Goal: Navigation & Orientation: Find specific page/section

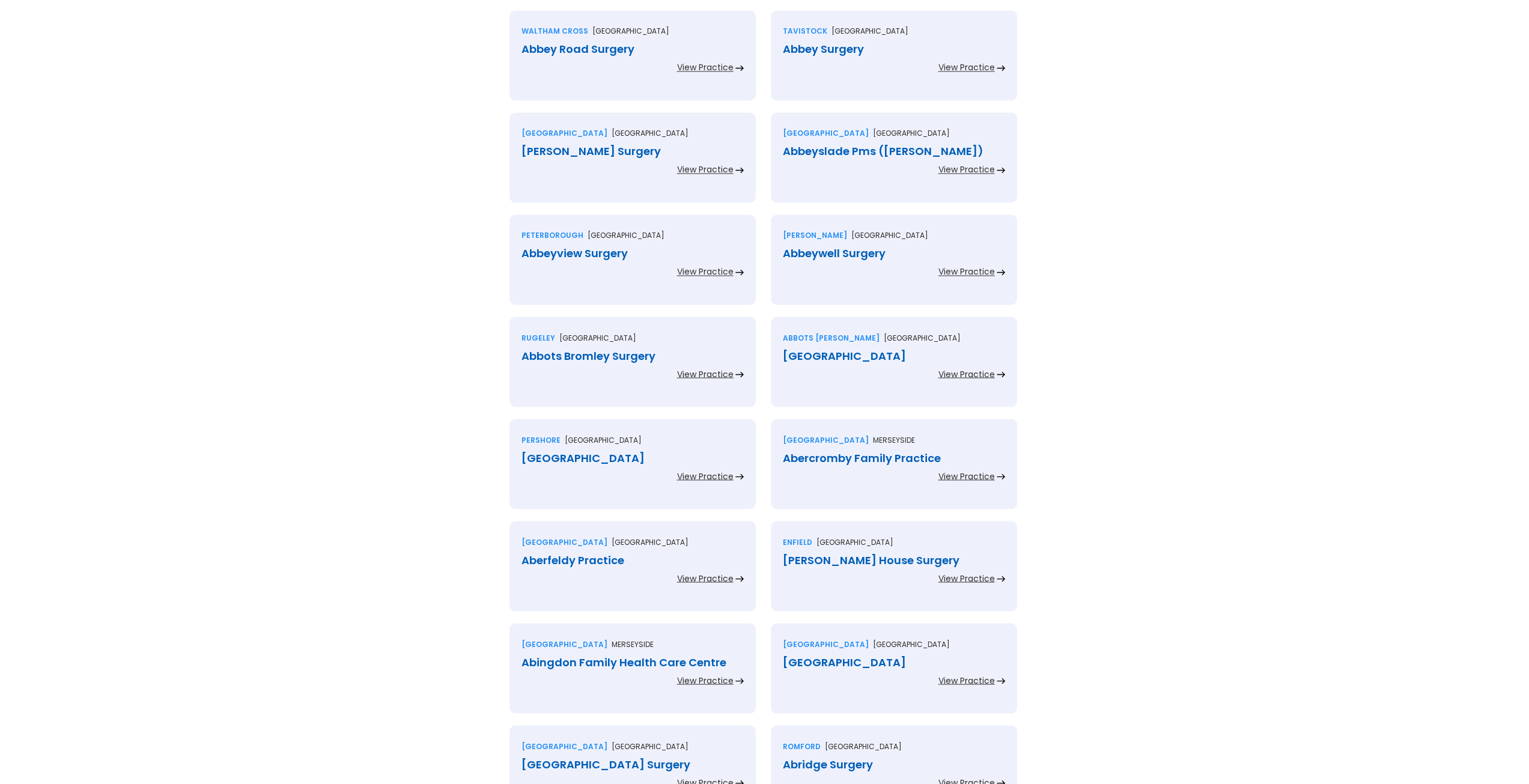
scroll to position [2309, 0]
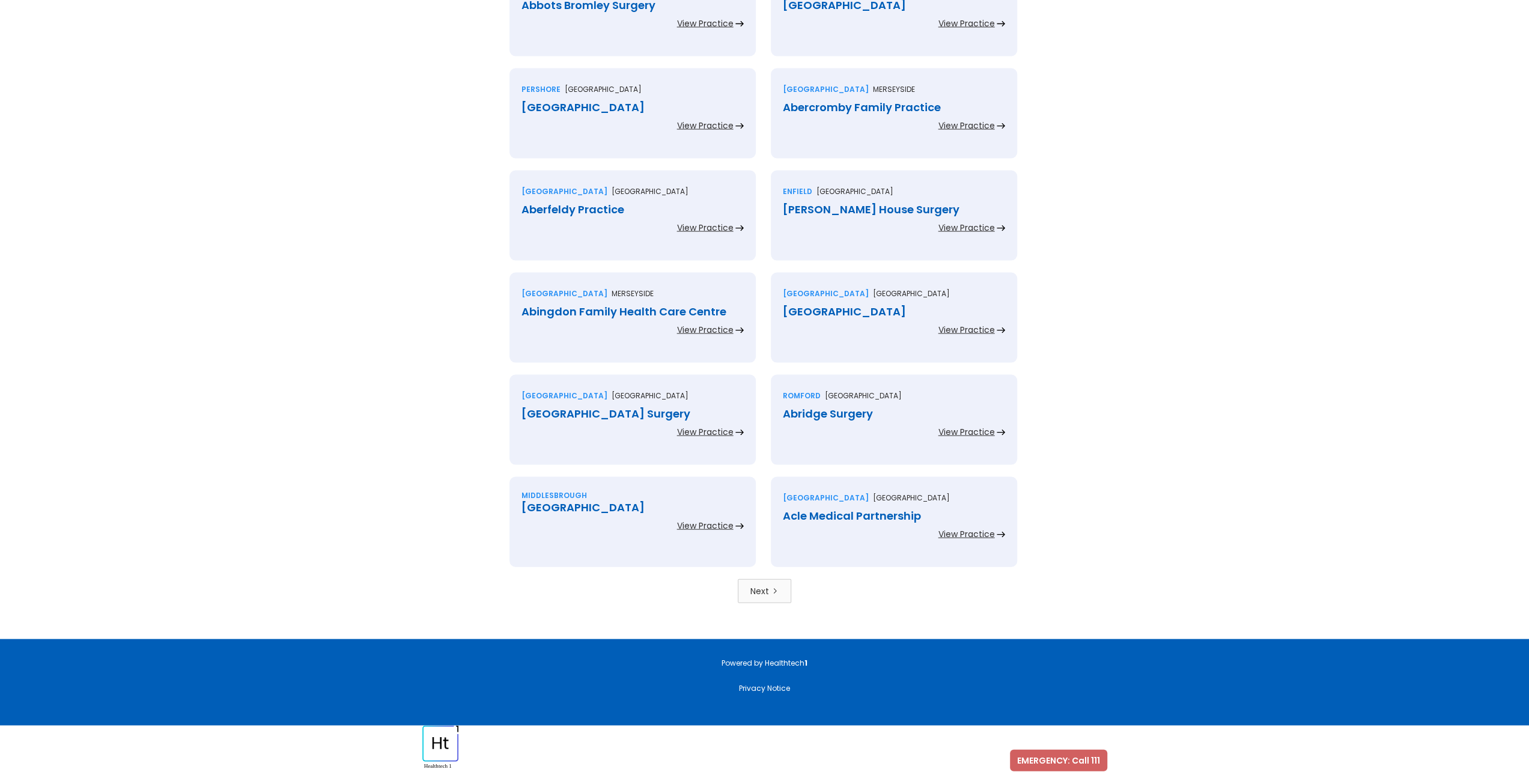
click at [763, 592] on div "Next" at bounding box center [760, 591] width 19 height 12
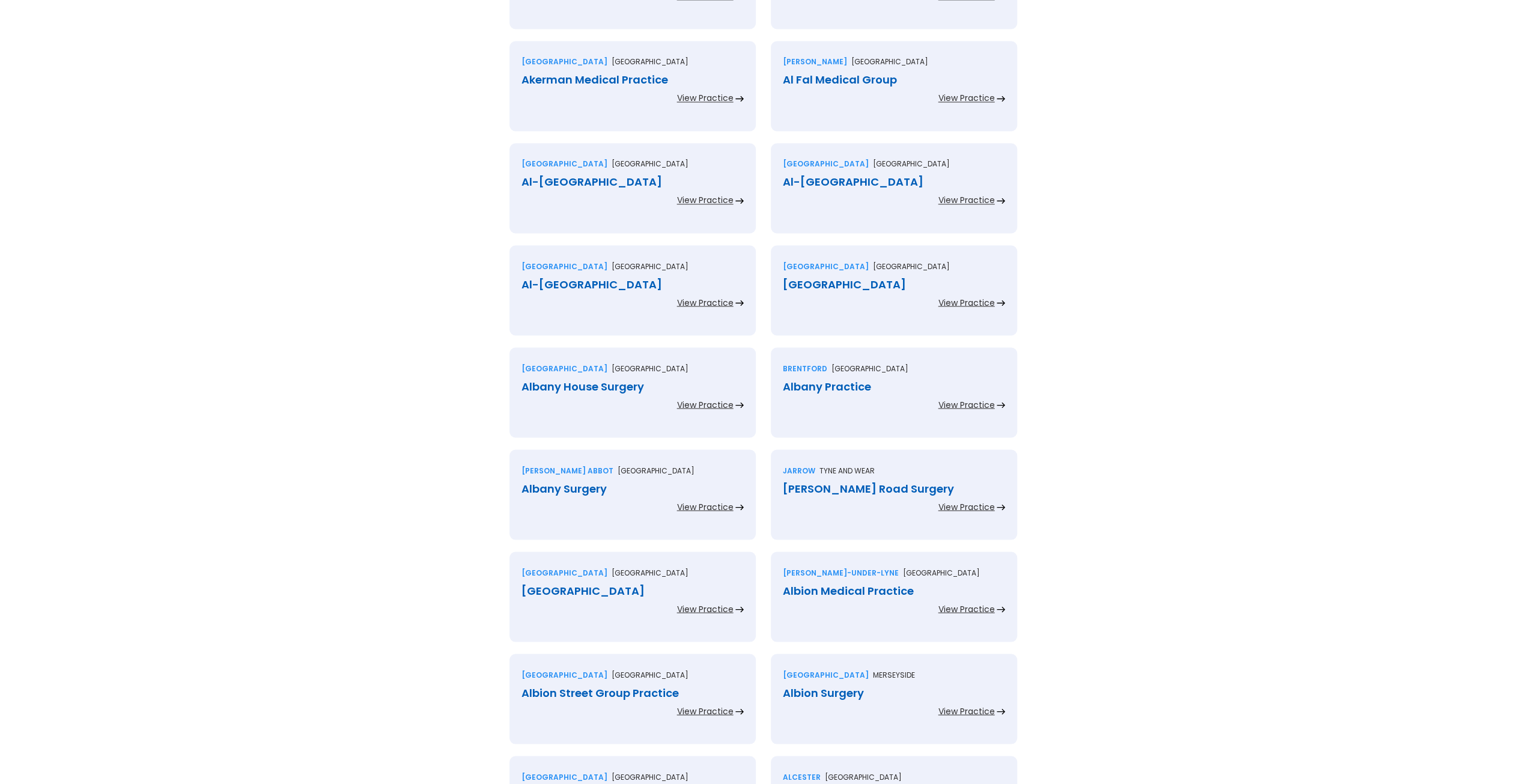
scroll to position [2309, 0]
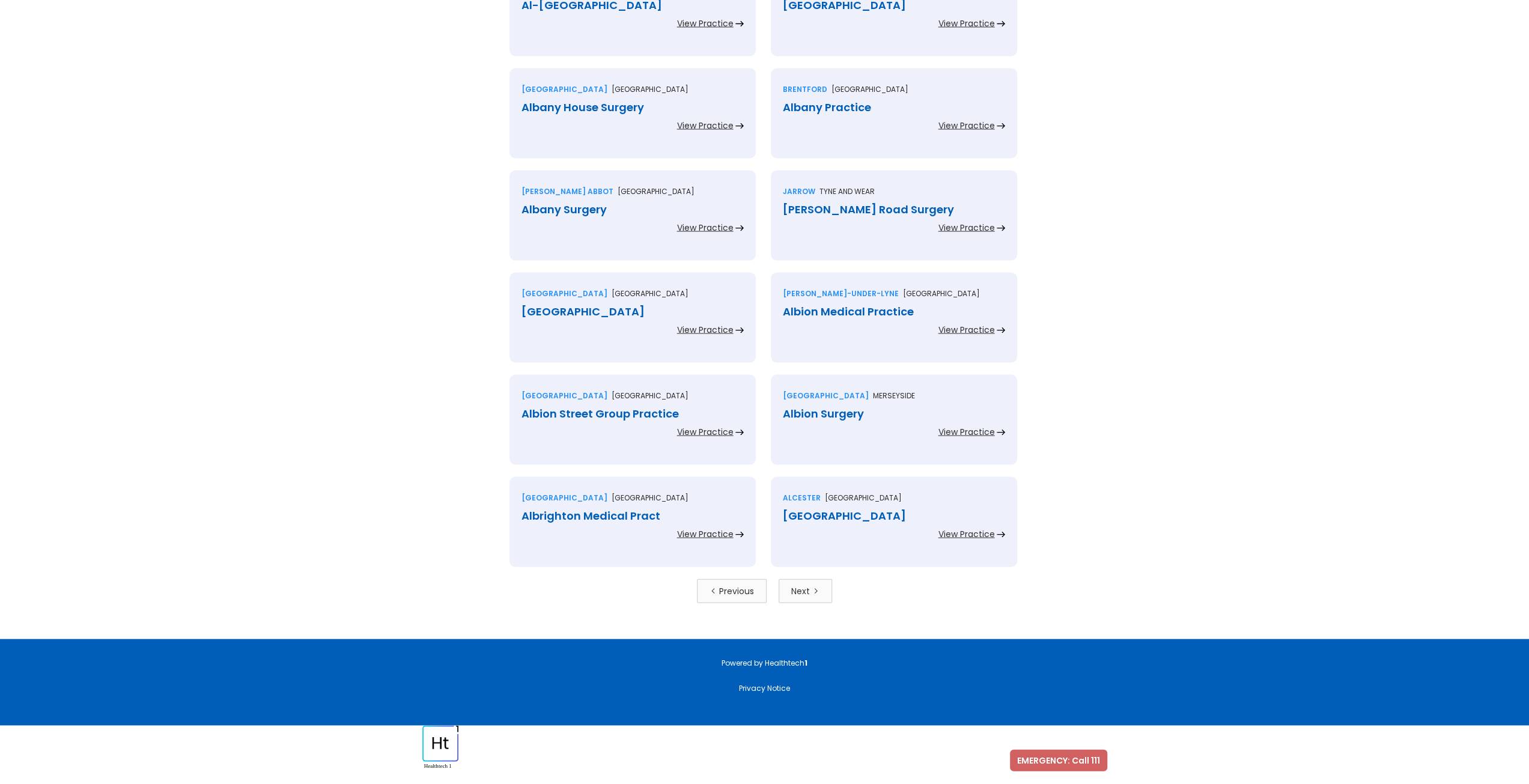
click at [793, 589] on div "Next" at bounding box center [800, 591] width 19 height 12
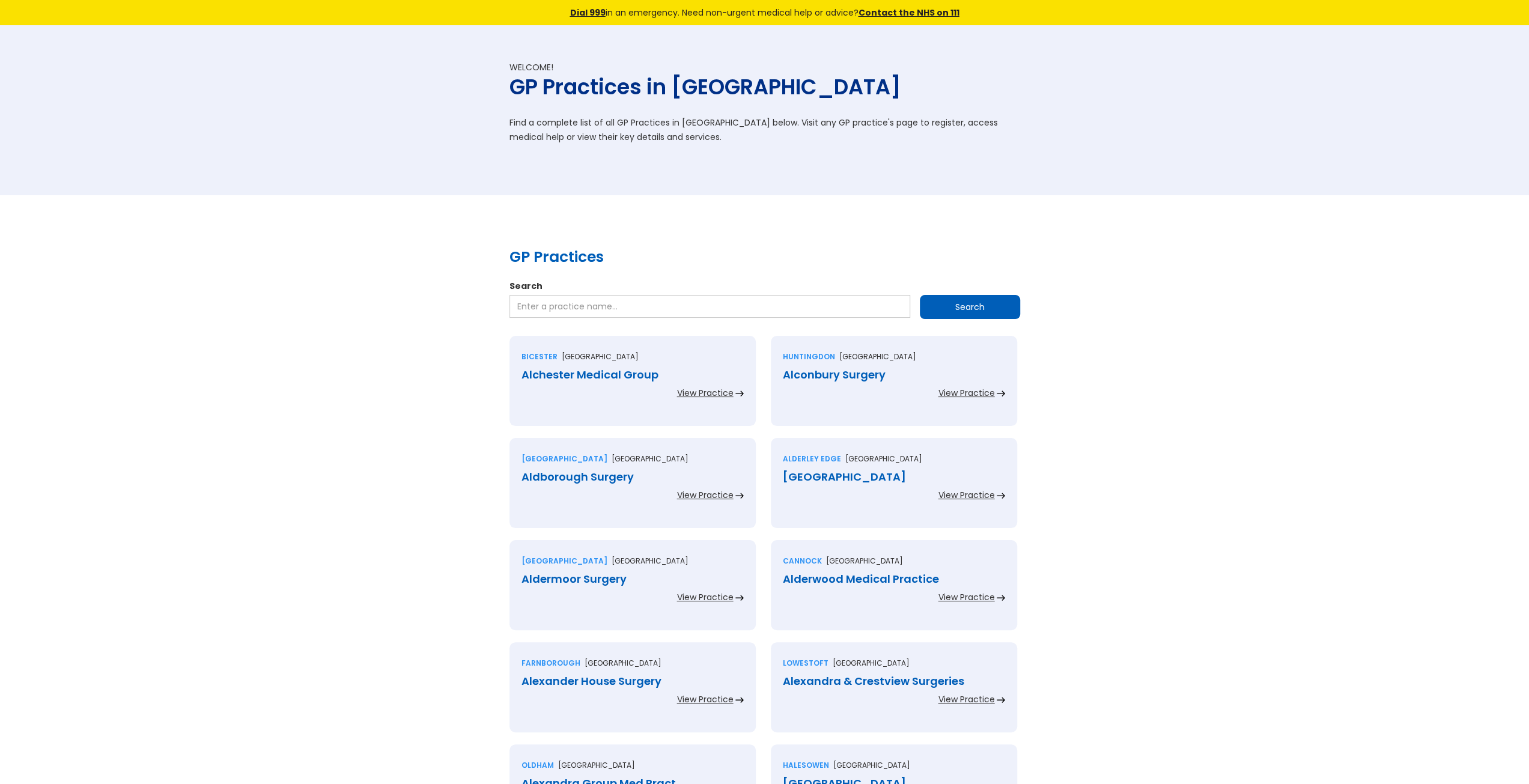
click at [709, 493] on div "View Practice" at bounding box center [705, 494] width 56 height 12
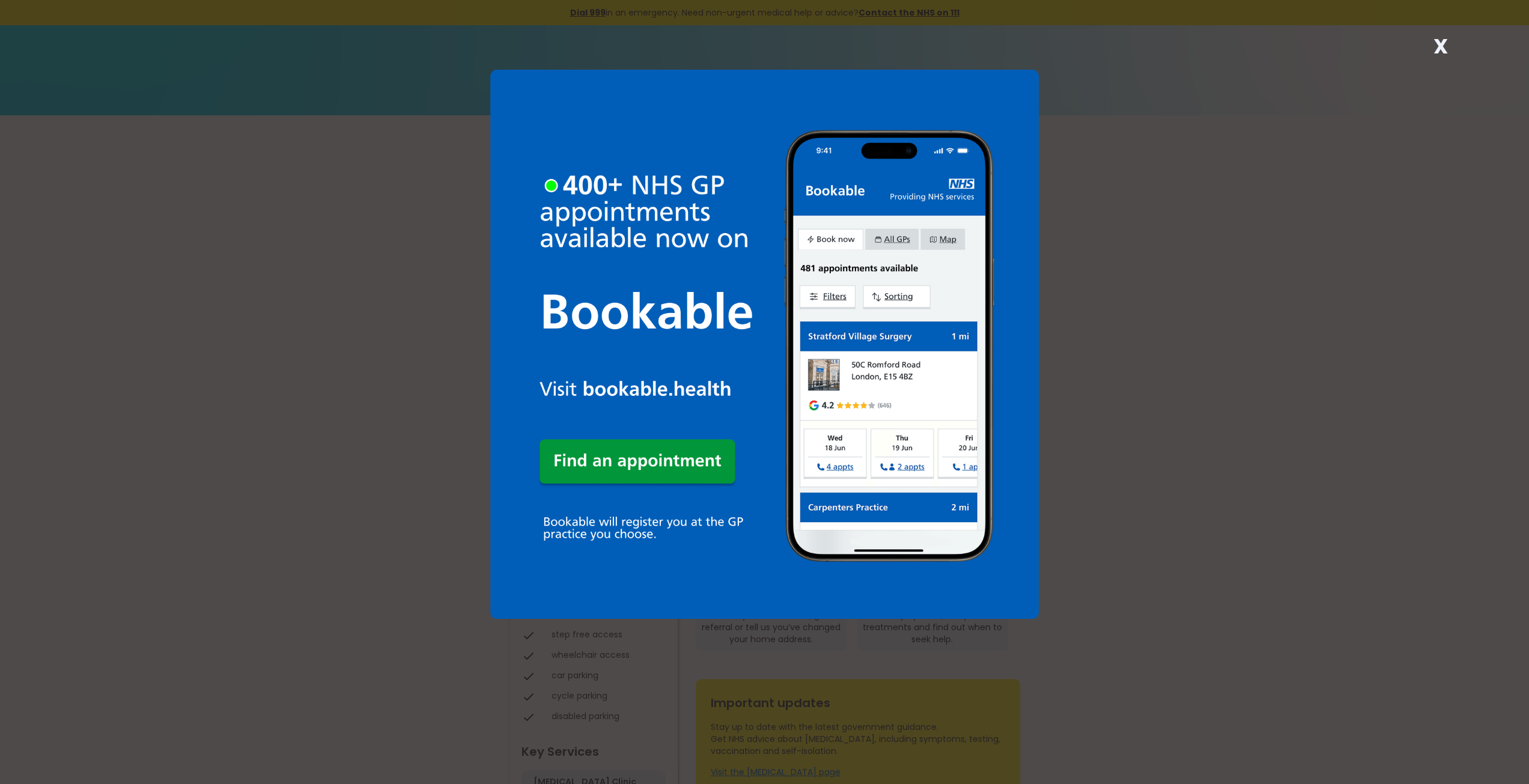
click at [1249, 205] on div "X" at bounding box center [764, 392] width 1529 height 784
click at [1443, 45] on strong "X" at bounding box center [1440, 46] width 14 height 29
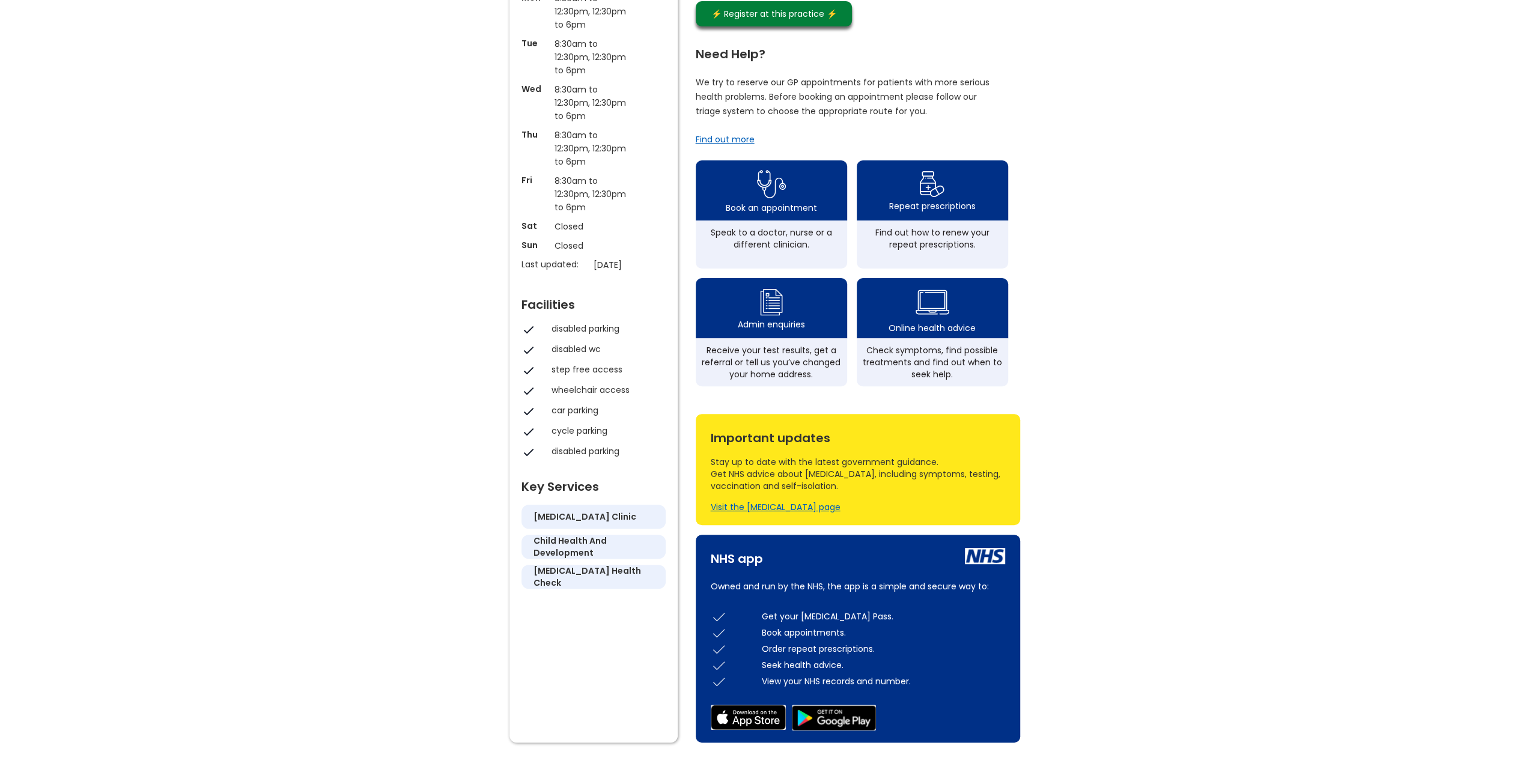
scroll to position [534, 0]
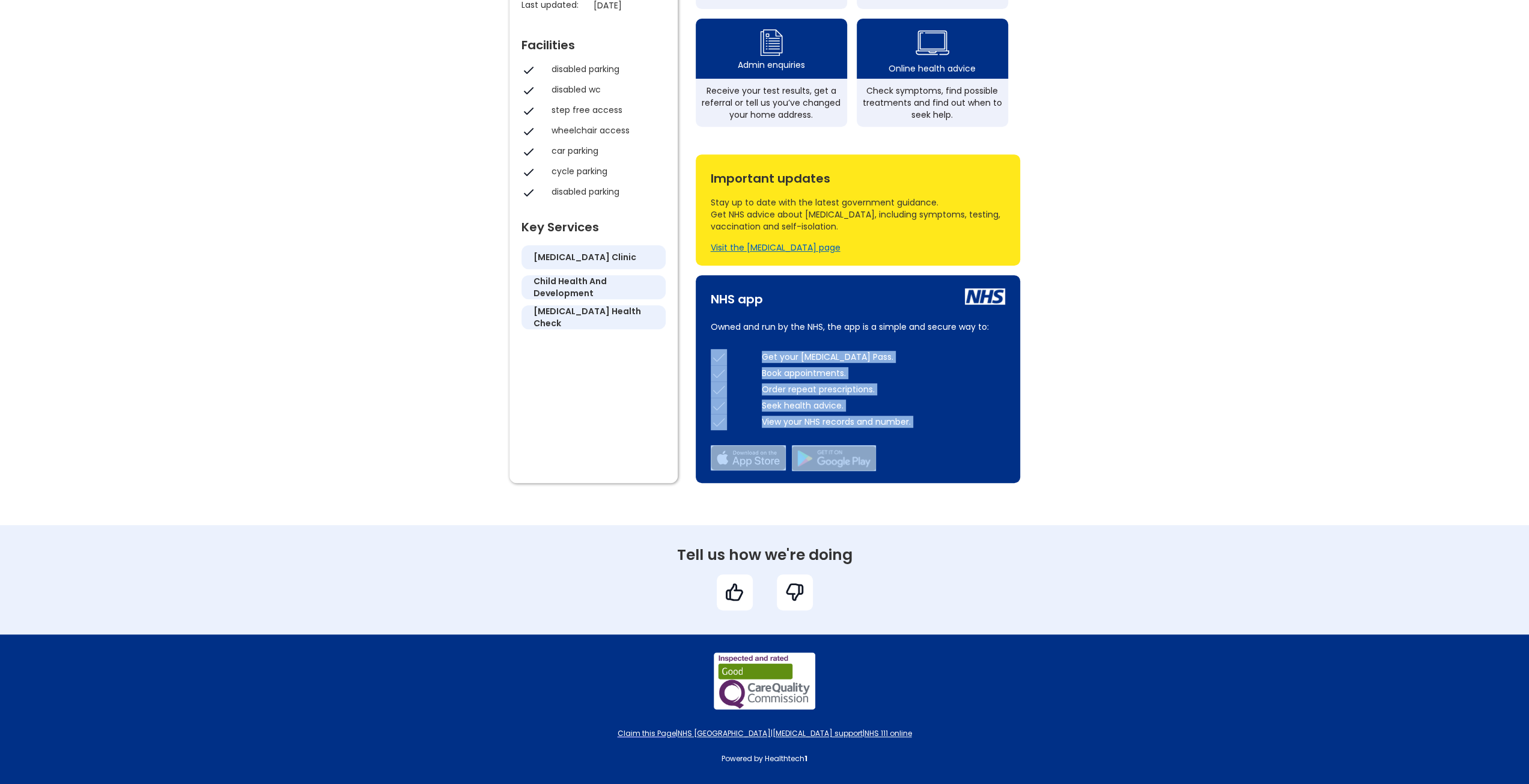
drag, startPoint x: 916, startPoint y: 467, endPoint x: 1100, endPoint y: 324, distance: 233.0
click at [1100, 324] on div "Welcome to Aldborough Surgery Do you work at this practice? Click here to claim…" at bounding box center [764, 58] width 1529 height 934
